Goal: Information Seeking & Learning: Learn about a topic

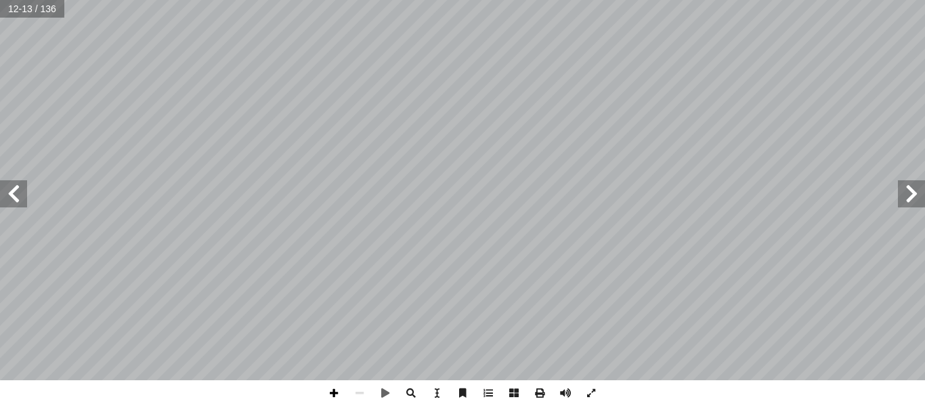
click at [336, 391] on span at bounding box center [334, 393] width 26 height 26
click at [521, 383] on div "8 كريات ّ لس � ات ّ شوي ّ لن � و اقة ّ لط � غذية أ � لبناء � غذية أ � لوقاية � …" at bounding box center [462, 203] width 925 height 406
click at [12, 194] on span at bounding box center [13, 193] width 27 height 27
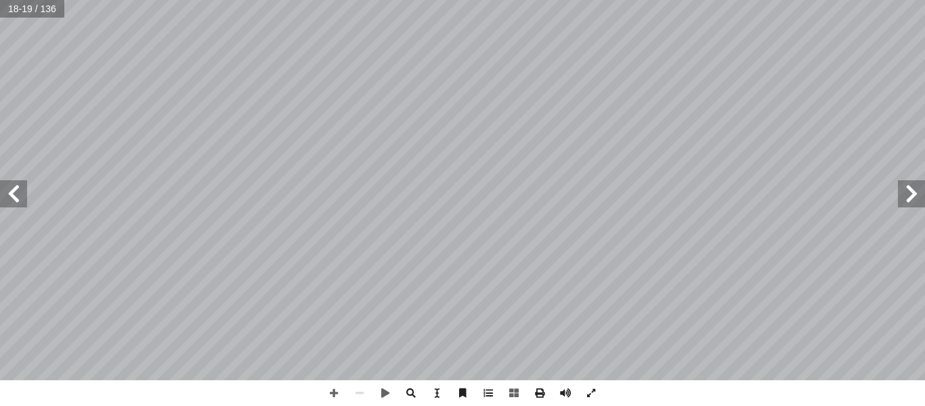
click at [12, 194] on span at bounding box center [13, 193] width 27 height 27
click at [9, 194] on span at bounding box center [13, 193] width 27 height 27
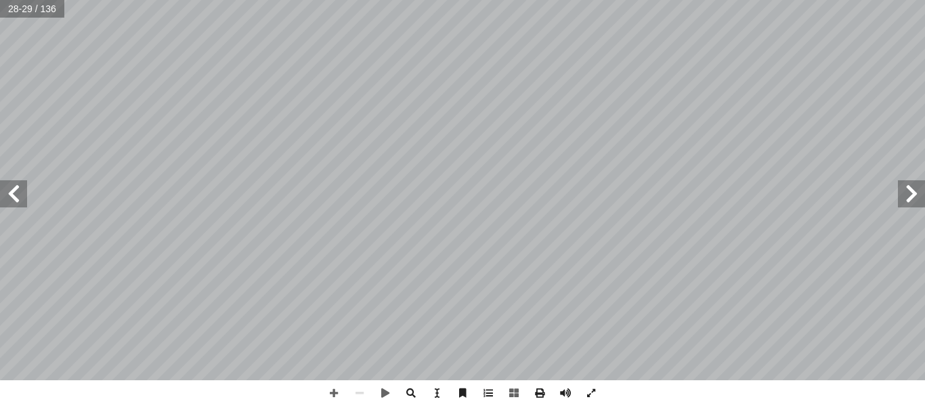
click at [8, 194] on span at bounding box center [13, 193] width 27 height 27
click at [5, 194] on span at bounding box center [13, 193] width 27 height 27
click at [3, 194] on span at bounding box center [13, 193] width 27 height 27
